Goal: Task Accomplishment & Management: Complete application form

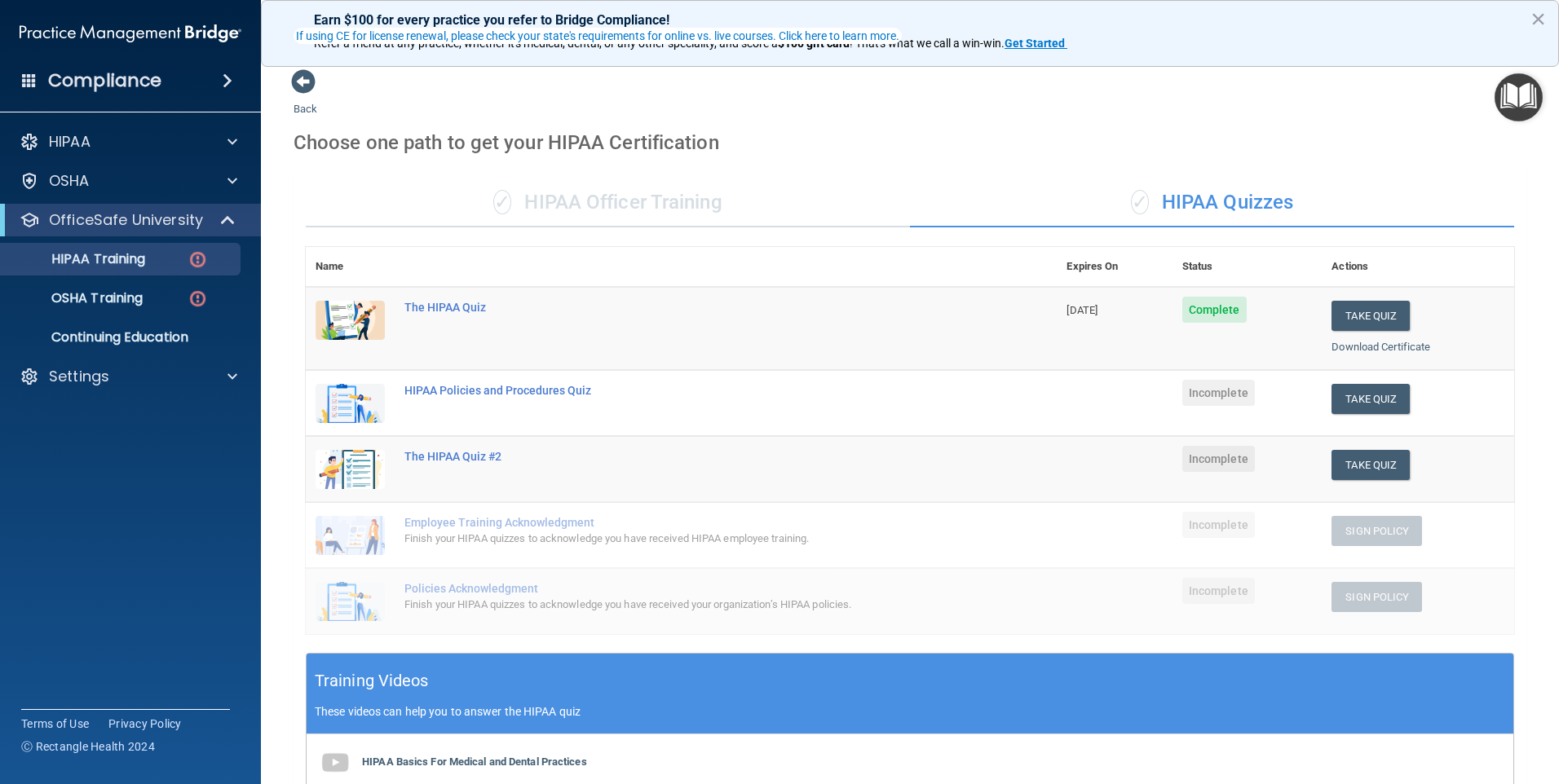
scroll to position [131, 0]
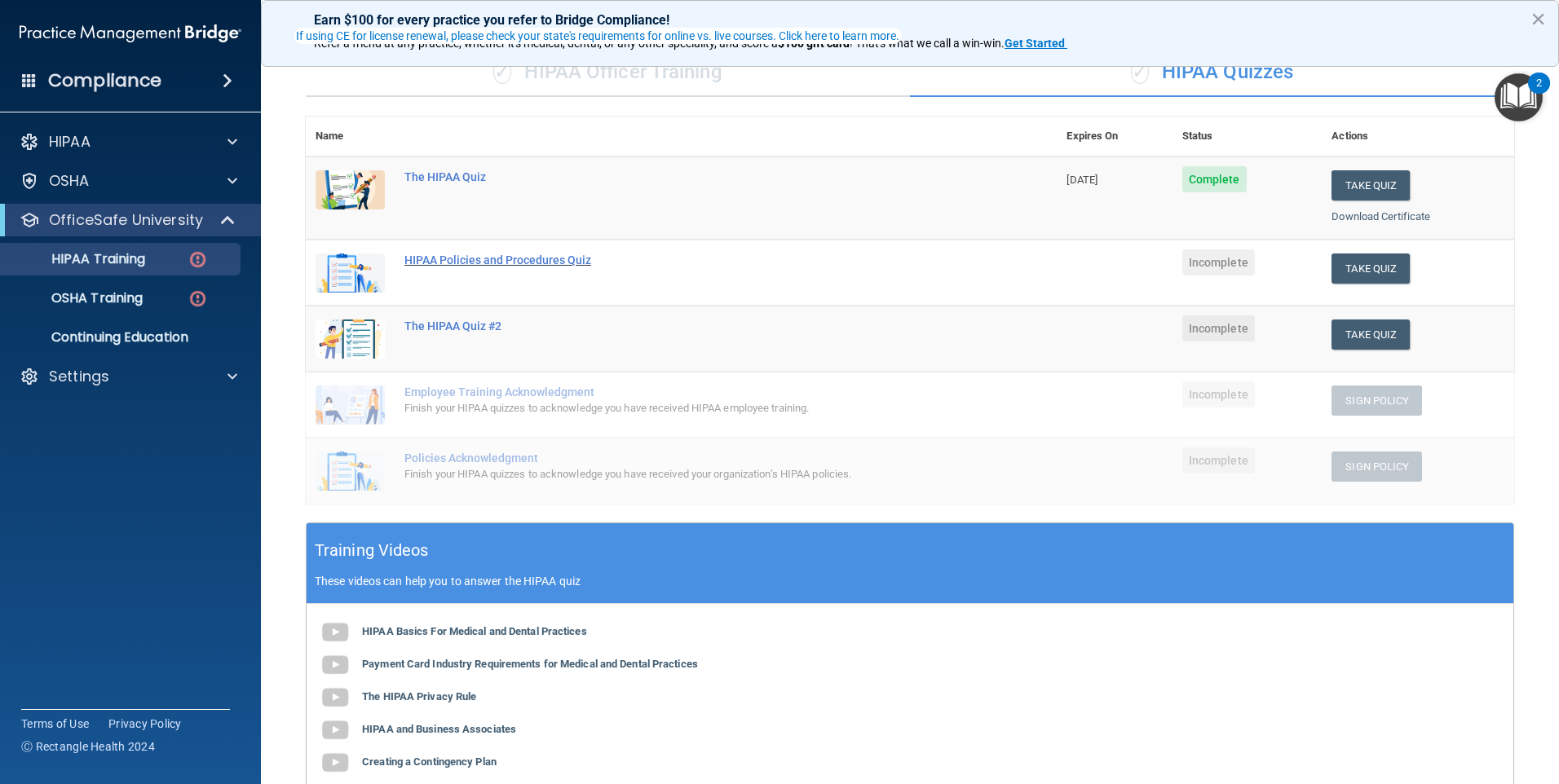
click at [496, 263] on div "HIPAA Policies and Procedures Quiz" at bounding box center [690, 260] width 571 height 13
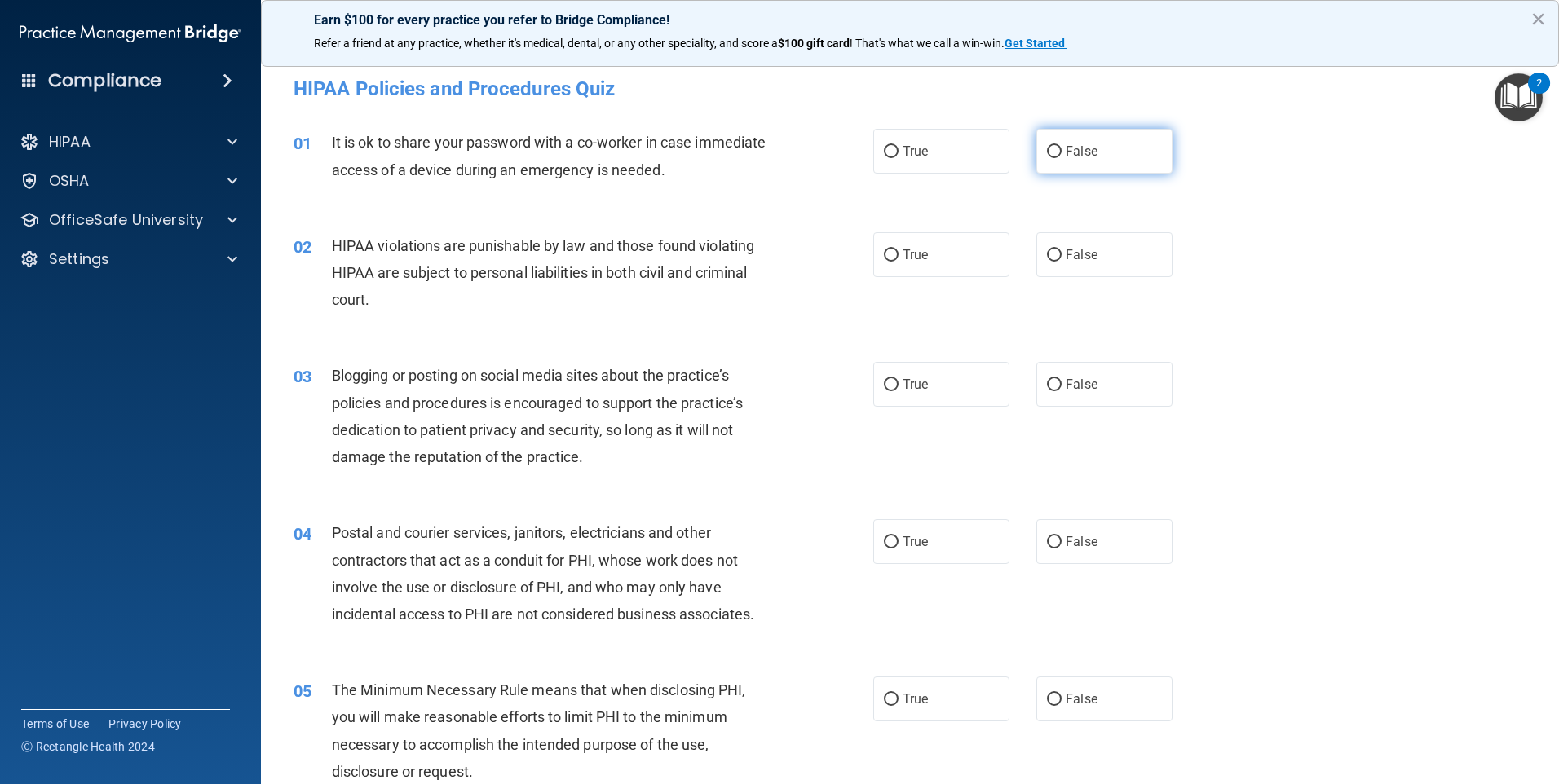
click at [1047, 149] on input "False" at bounding box center [1054, 152] width 15 height 12
radio input "true"
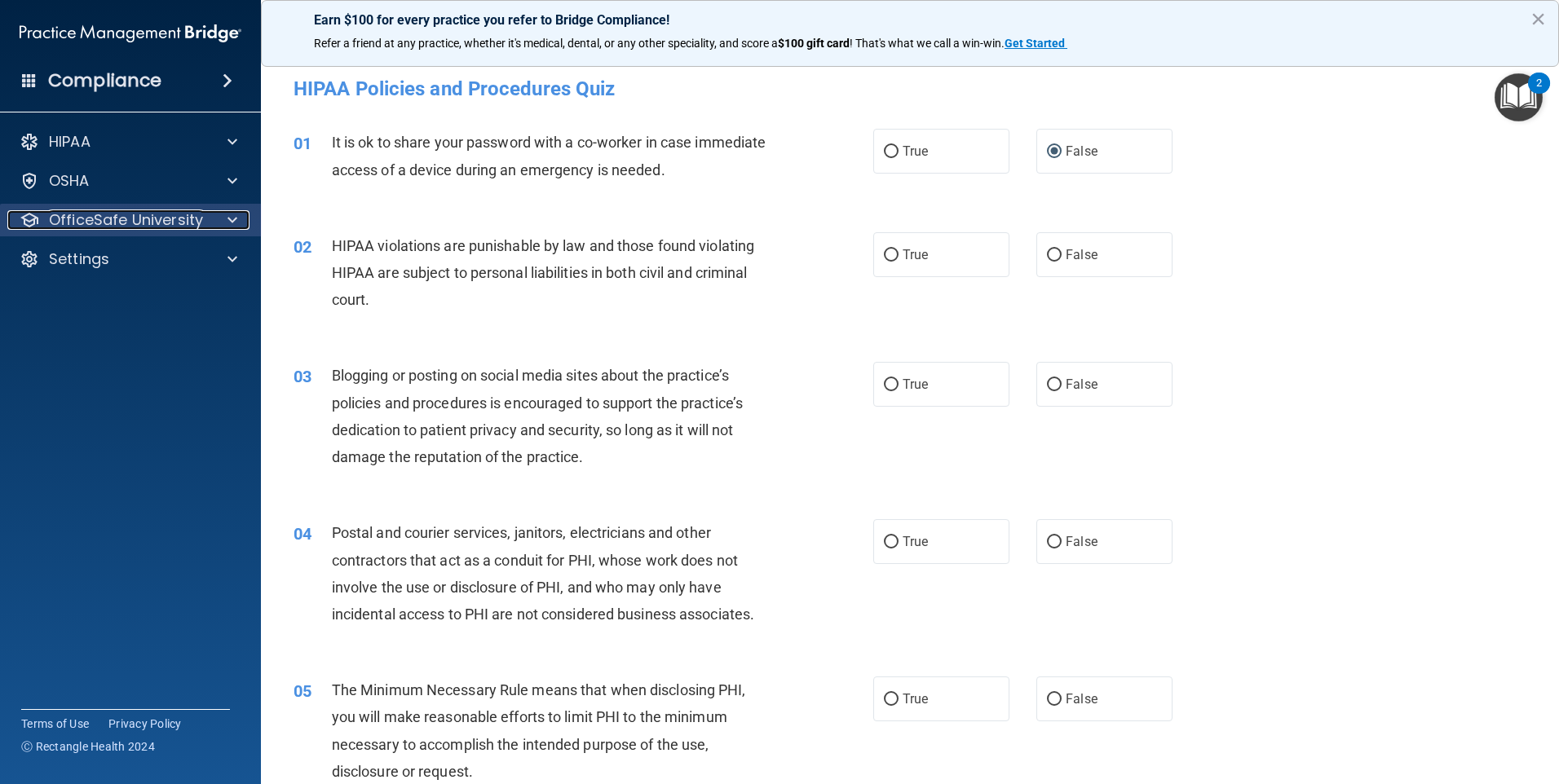
click at [127, 215] on p "OfficeSafe University" at bounding box center [126, 219] width 154 height 20
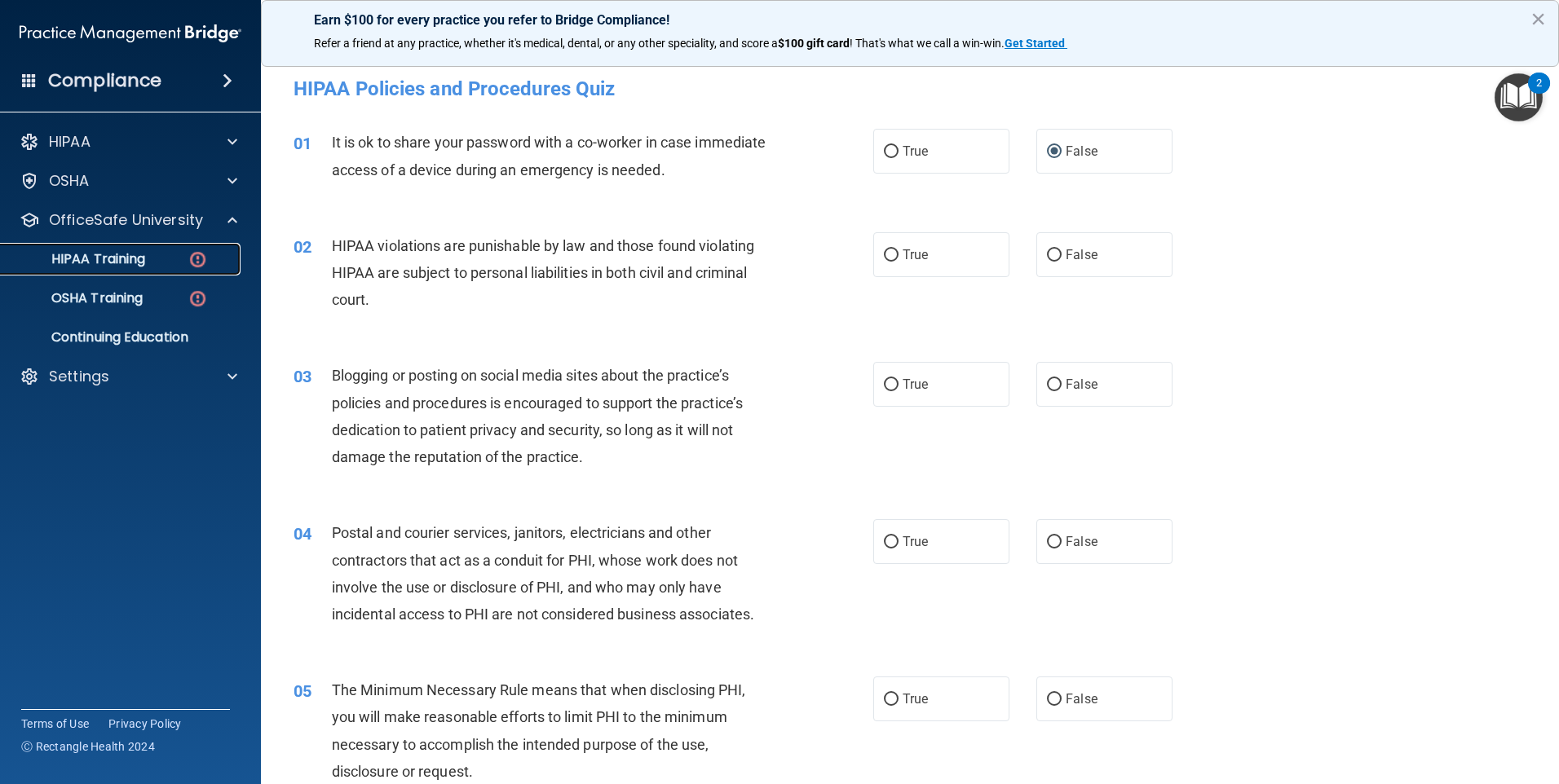
click at [134, 253] on p "HIPAA Training" at bounding box center [77, 259] width 135 height 16
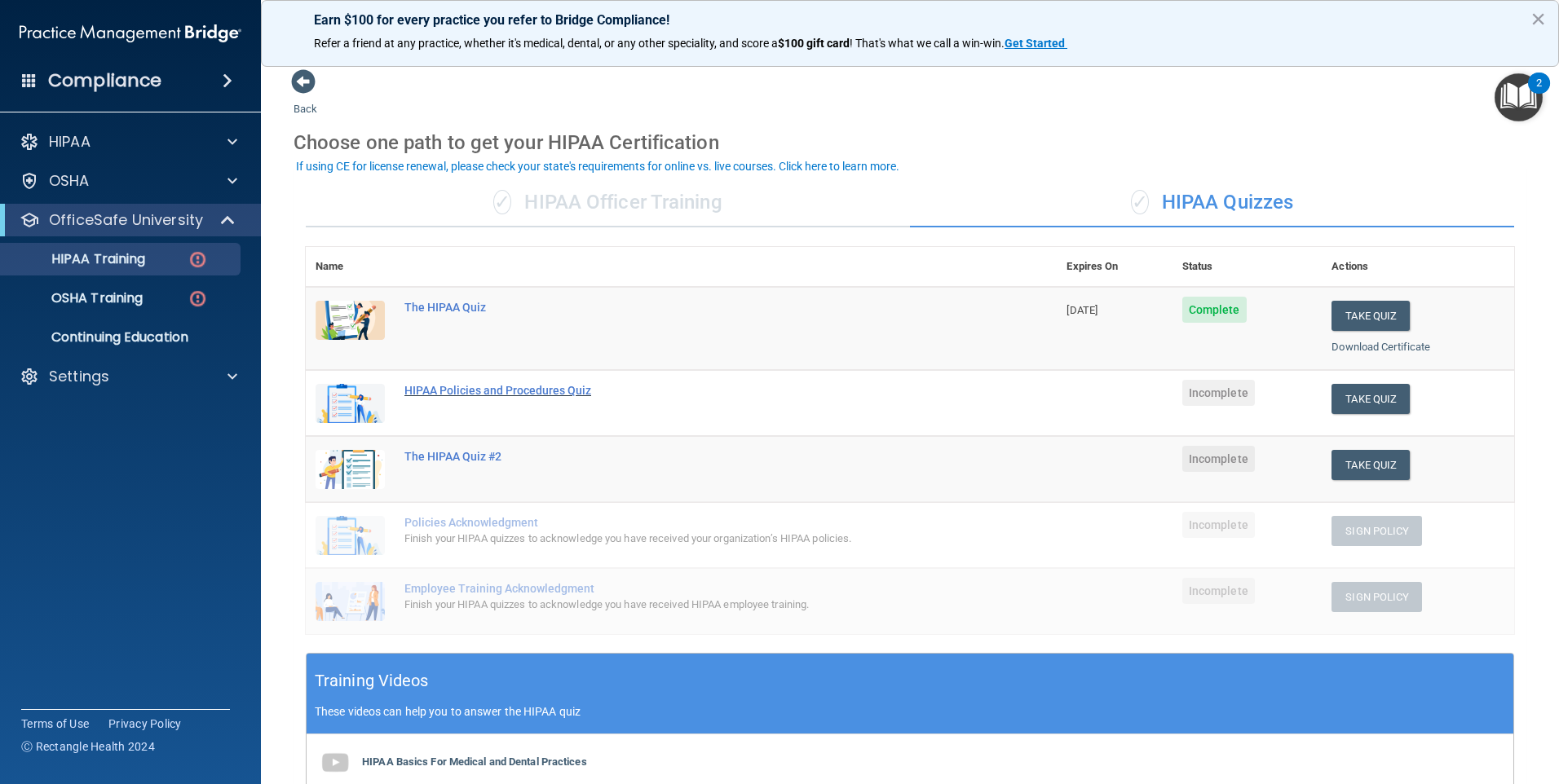
click at [451, 392] on div "HIPAA Policies and Procedures Quiz" at bounding box center [690, 391] width 571 height 13
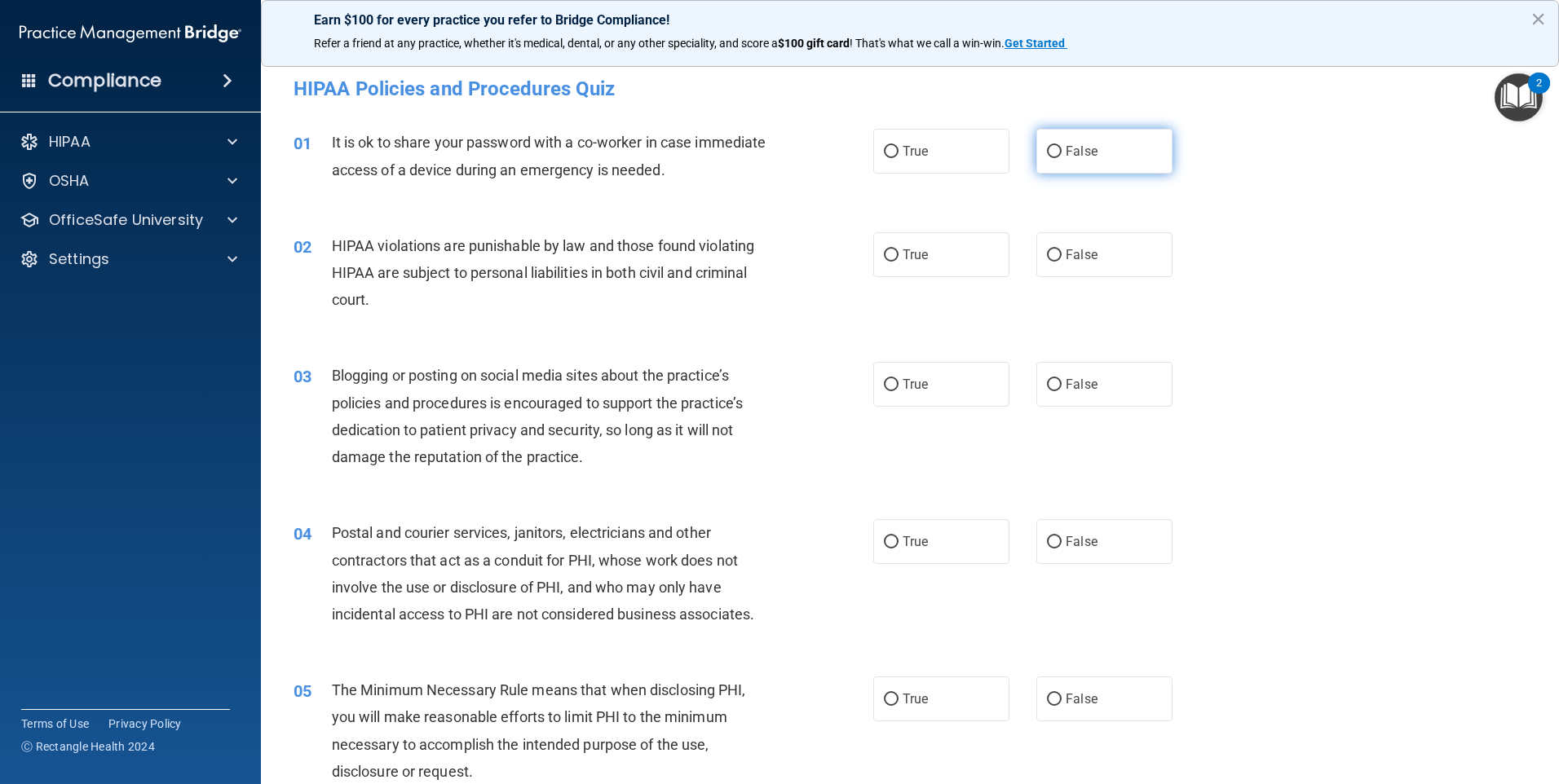
click at [1052, 153] on input "False" at bounding box center [1054, 152] width 15 height 12
radio input "true"
click at [1047, 152] on input "False" at bounding box center [1054, 152] width 15 height 12
click at [1048, 150] on input "False" at bounding box center [1054, 152] width 15 height 12
click at [886, 150] on input "True" at bounding box center [892, 152] width 15 height 12
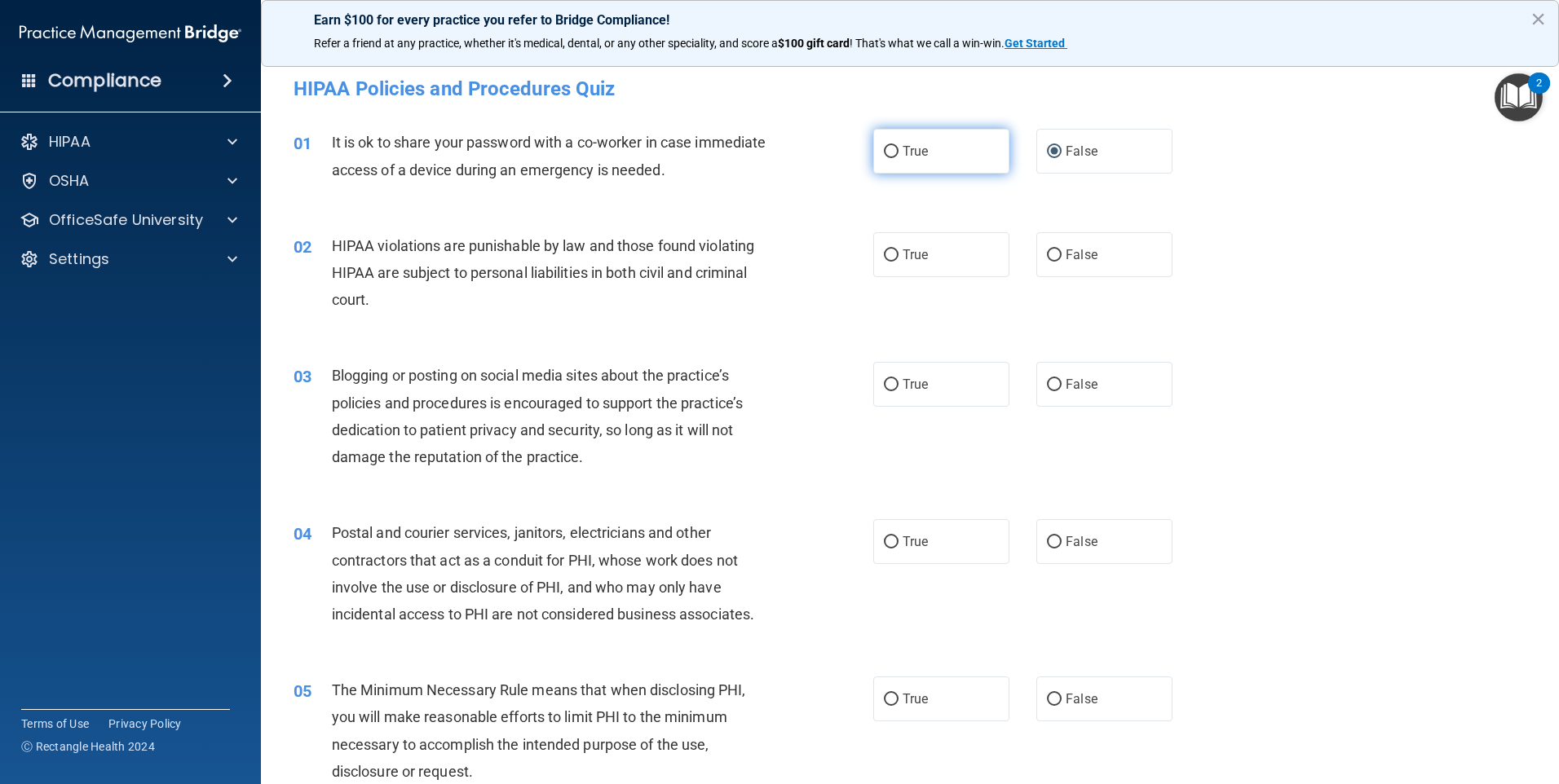
radio input "true"
click at [1047, 148] on input "False" at bounding box center [1054, 152] width 15 height 12
radio input "true"
radio input "false"
click at [884, 250] on input "True" at bounding box center [892, 255] width 15 height 12
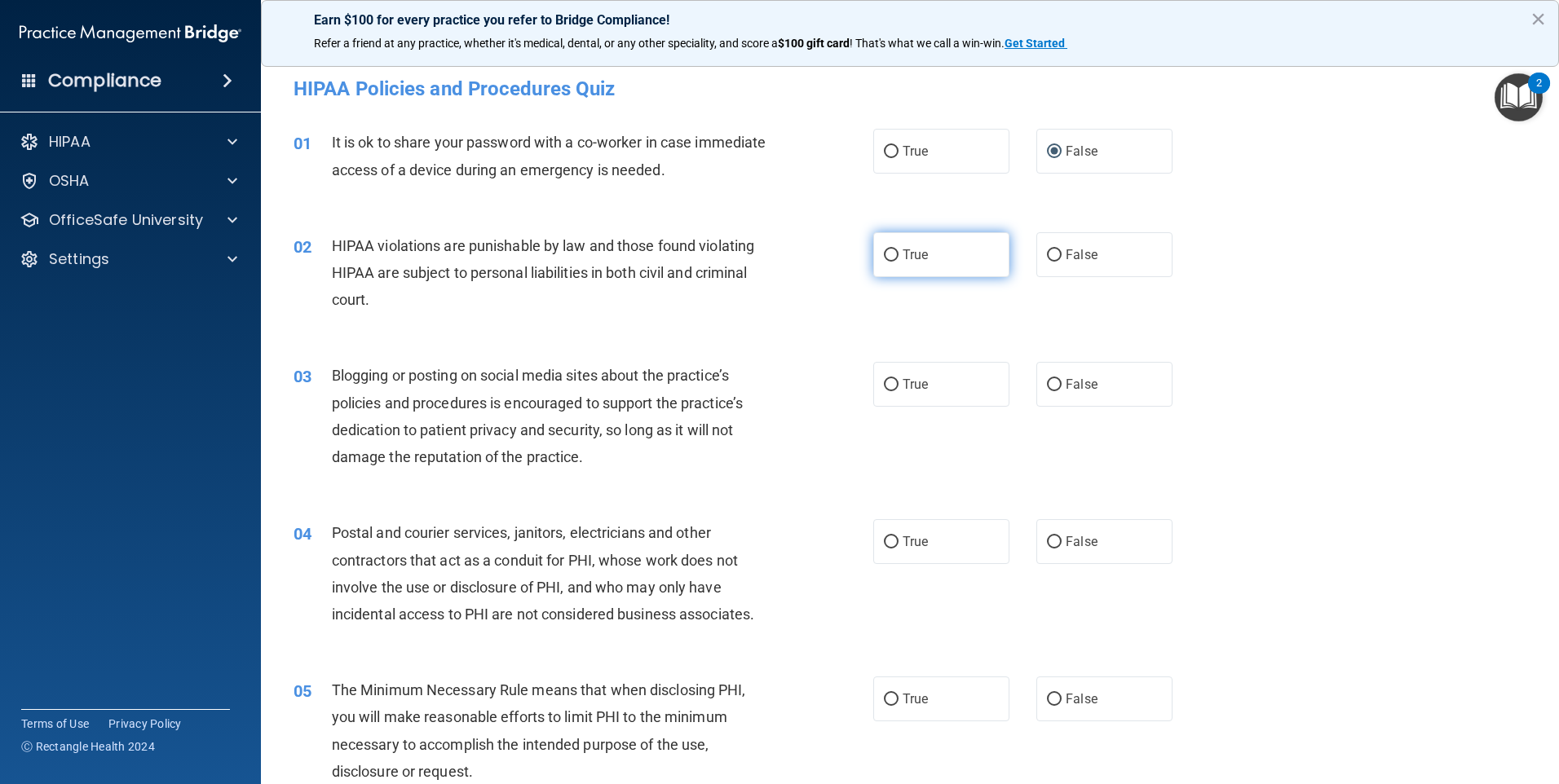
radio input "true"
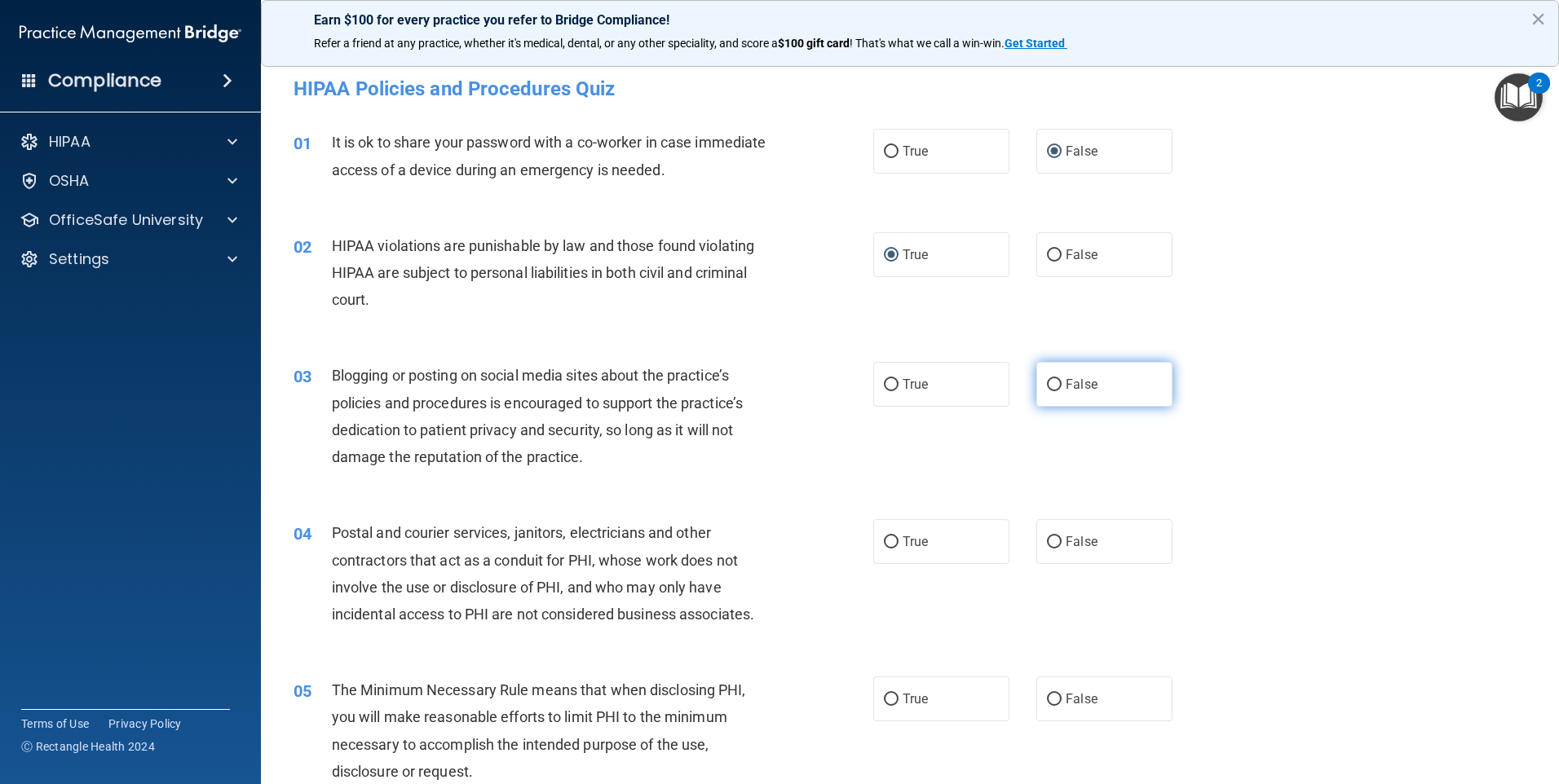
click at [1047, 385] on input "False" at bounding box center [1054, 385] width 15 height 12
radio input "true"
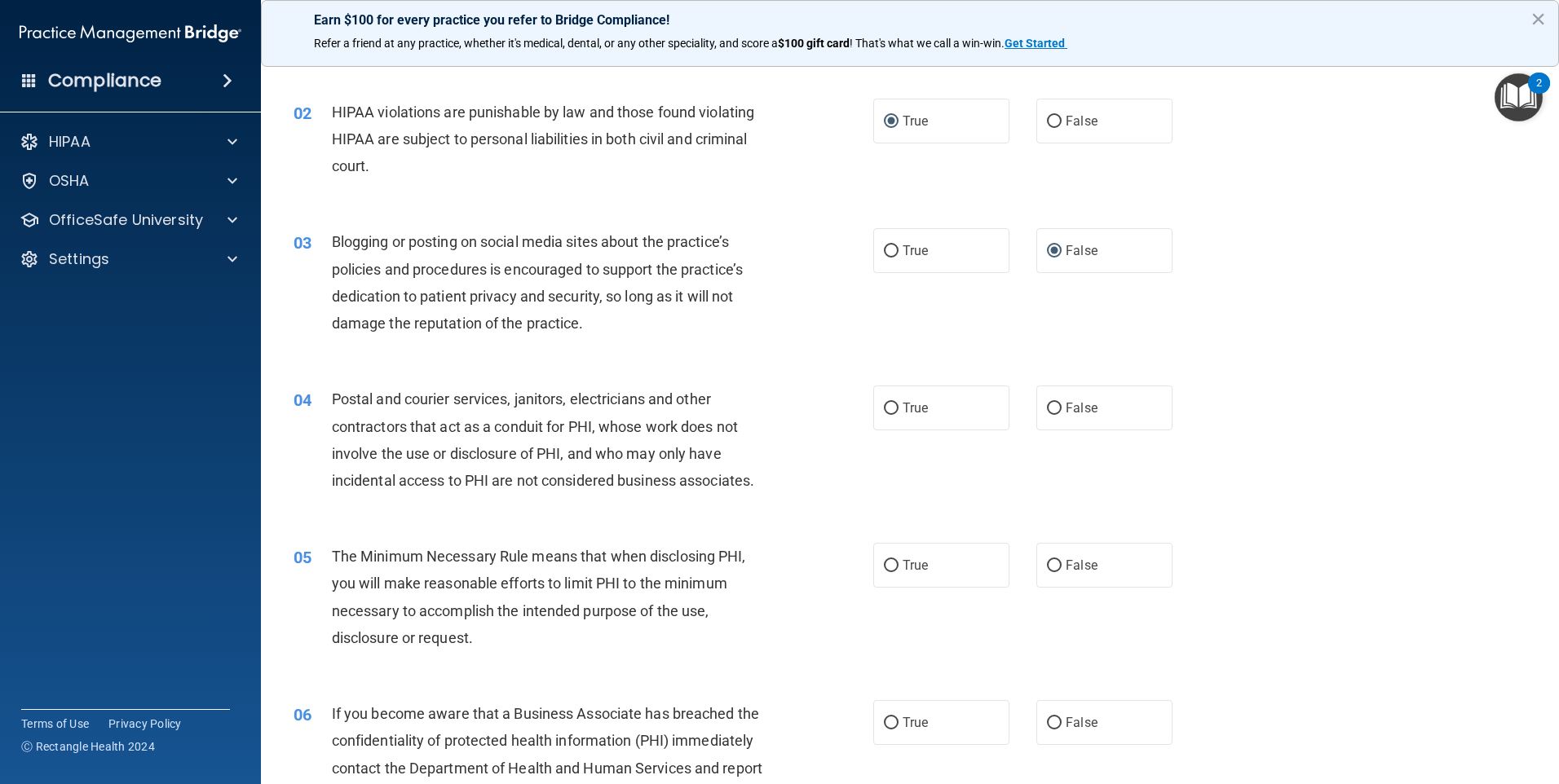
scroll to position [245, 0]
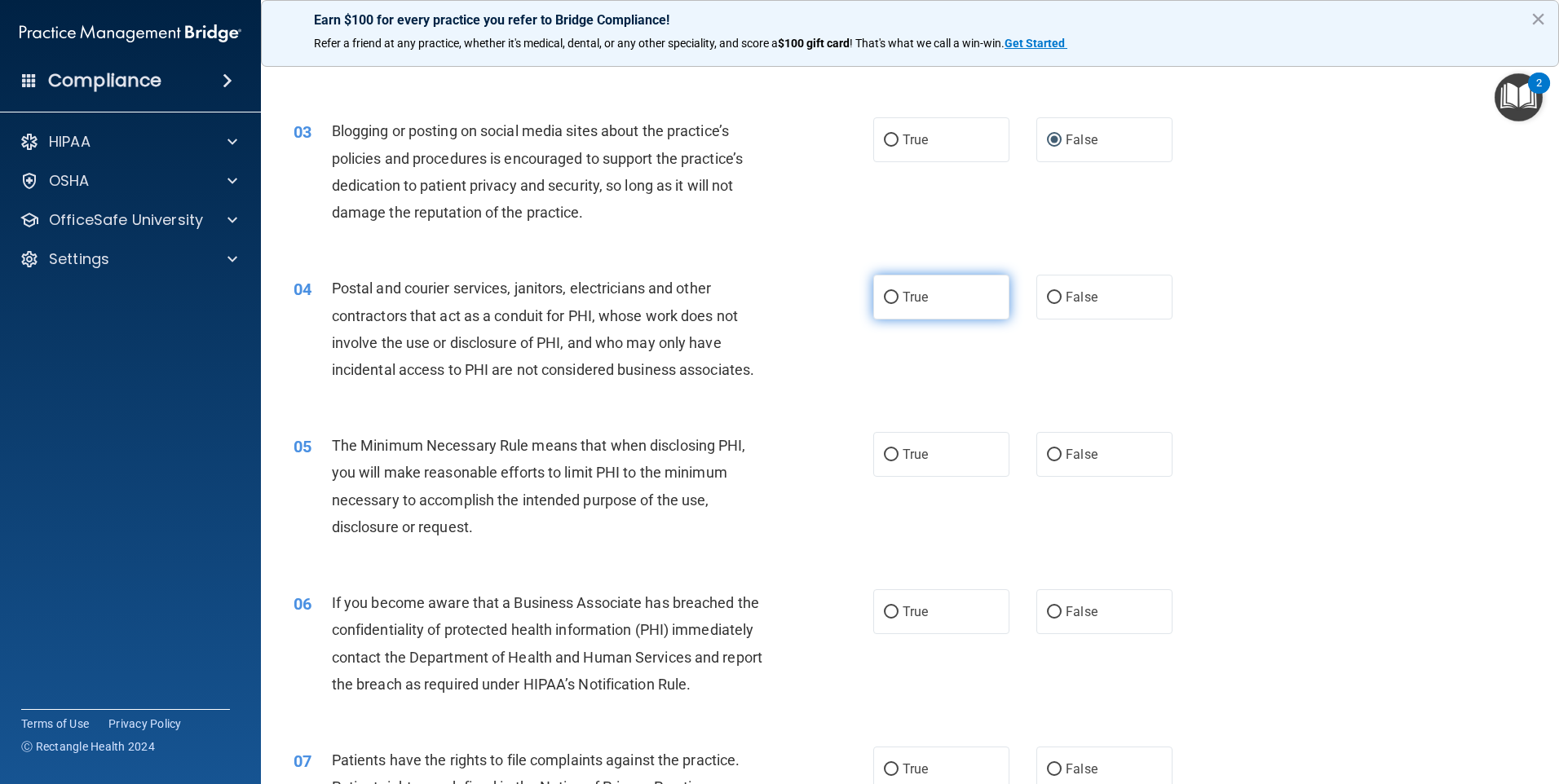
click at [884, 295] on input "True" at bounding box center [892, 297] width 15 height 12
radio input "true"
click at [889, 453] on input "True" at bounding box center [892, 455] width 15 height 12
radio input "true"
click at [1047, 611] on input "False" at bounding box center [1054, 612] width 15 height 12
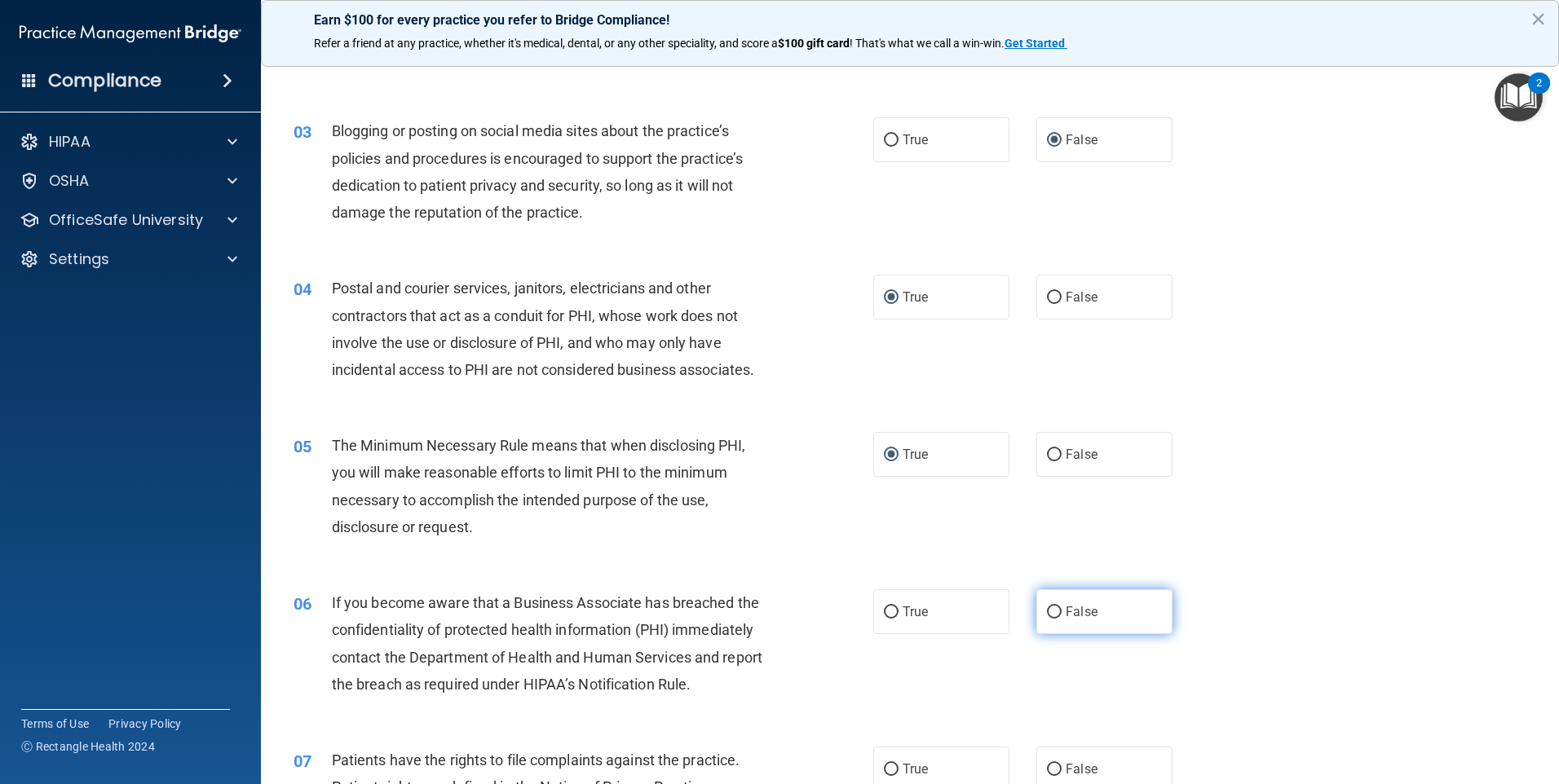
radio input "true"
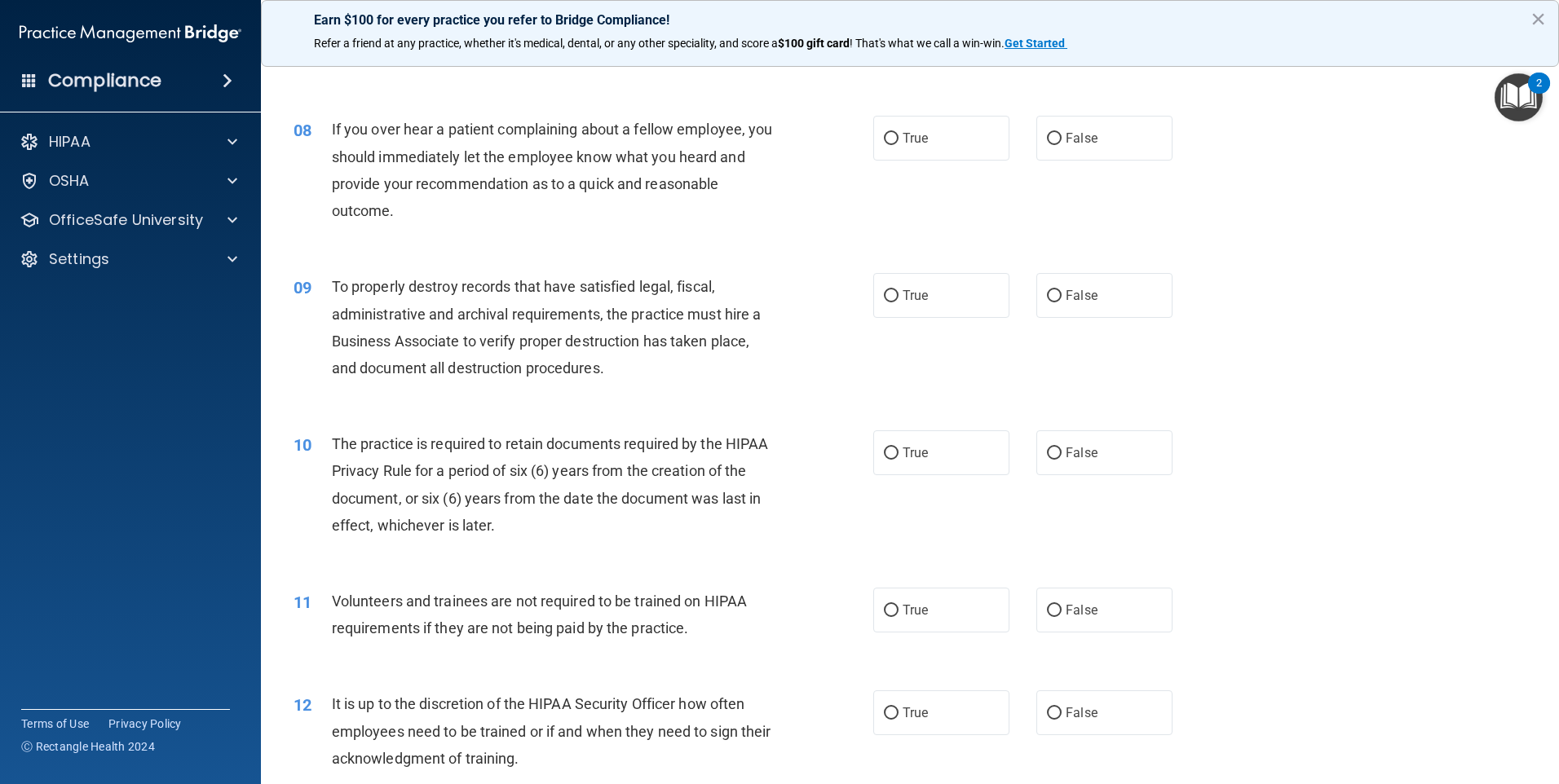
scroll to position [897, 0]
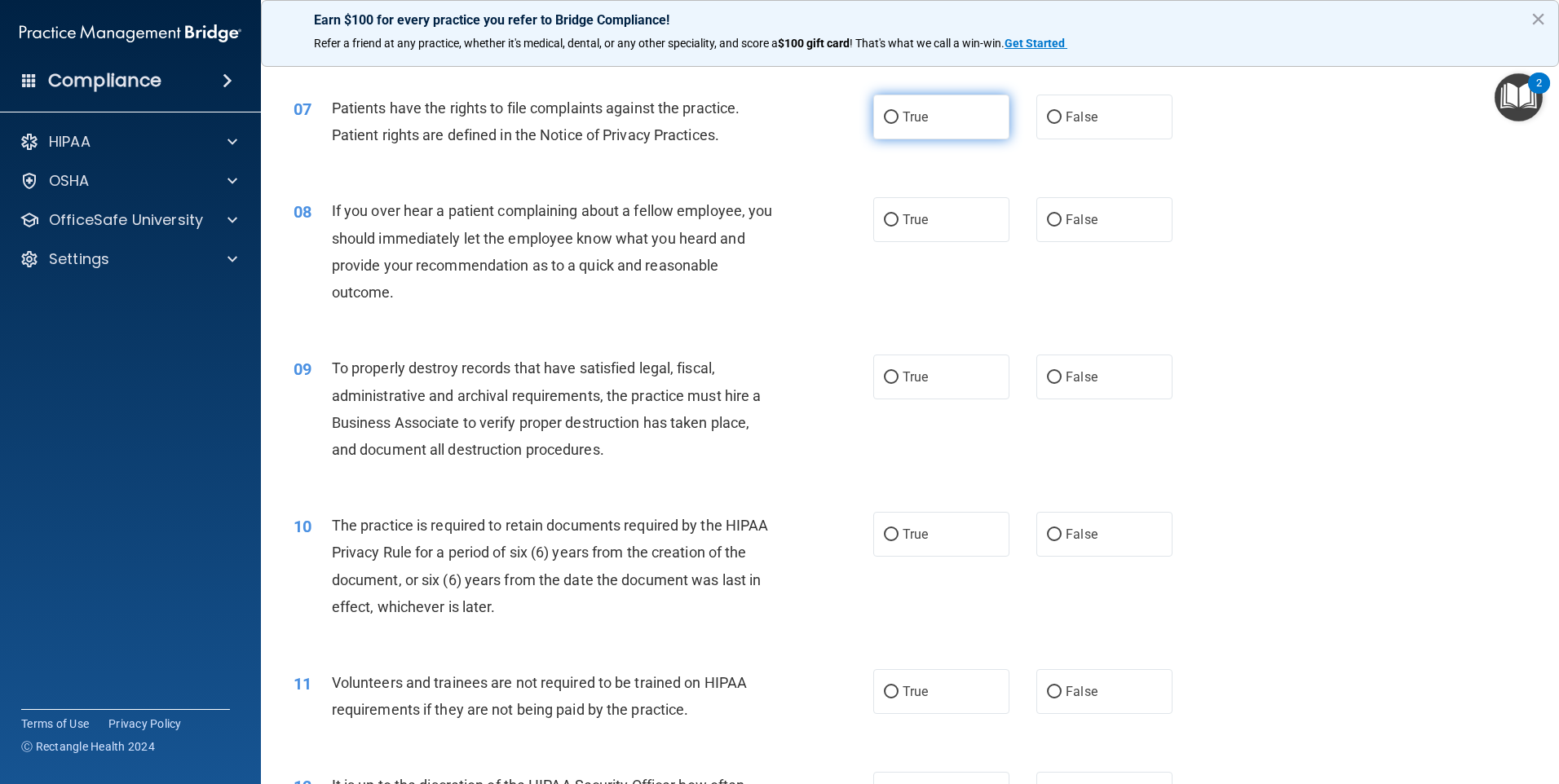
click at [889, 112] on input "True" at bounding box center [892, 118] width 15 height 12
radio input "true"
click at [1047, 218] on input "False" at bounding box center [1054, 220] width 15 height 12
radio input "true"
click at [1050, 376] on input "False" at bounding box center [1054, 377] width 15 height 12
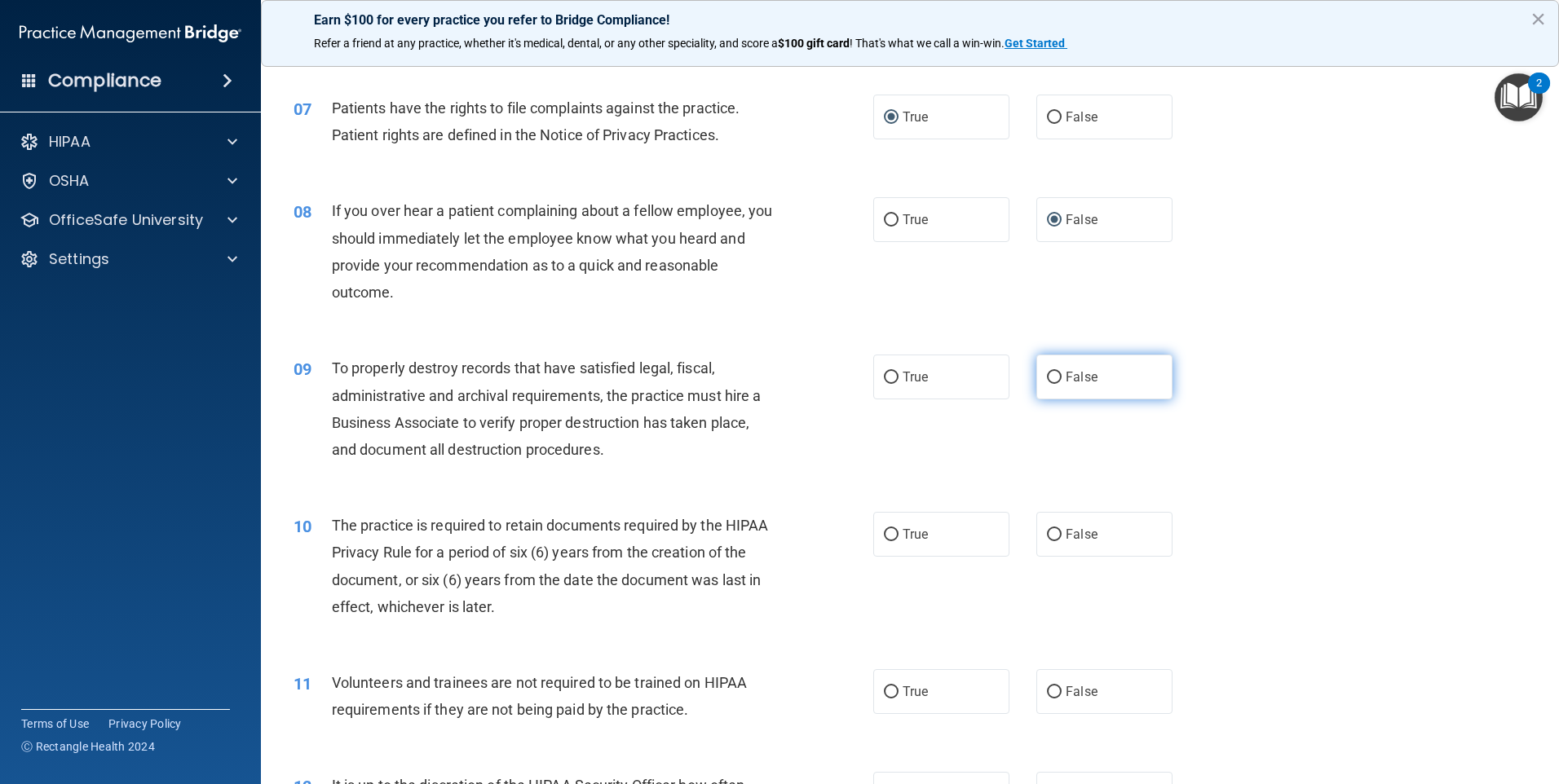
radio input "true"
